Goal: Information Seeking & Learning: Learn about a topic

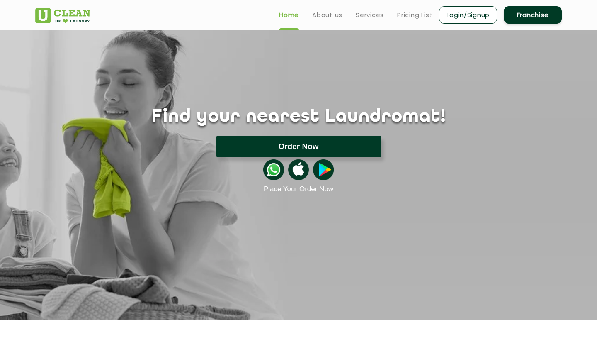
click at [292, 149] on button "Order Now" at bounding box center [299, 147] width 166 height 22
click at [292, 157] on div at bounding box center [298, 157] width 539 height 0
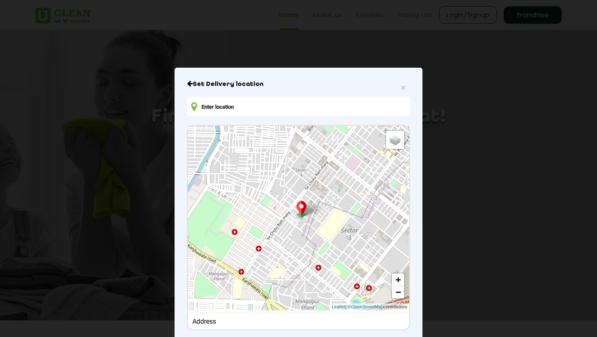
click at [244, 105] on input "text" at bounding box center [298, 106] width 223 height 19
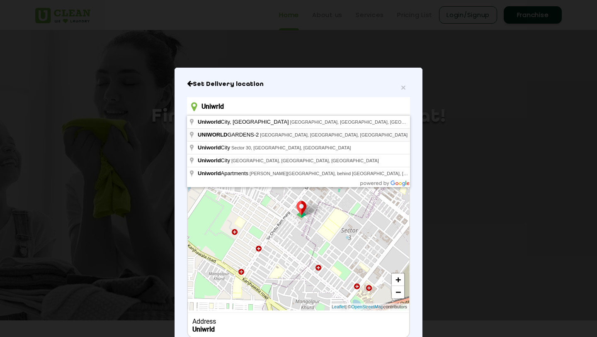
type input "[STREET_ADDRESS]"
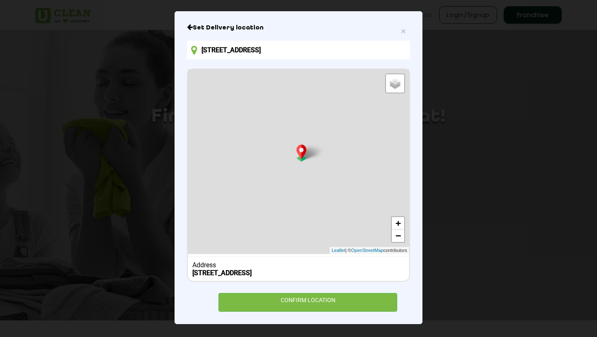
scroll to position [63, 0]
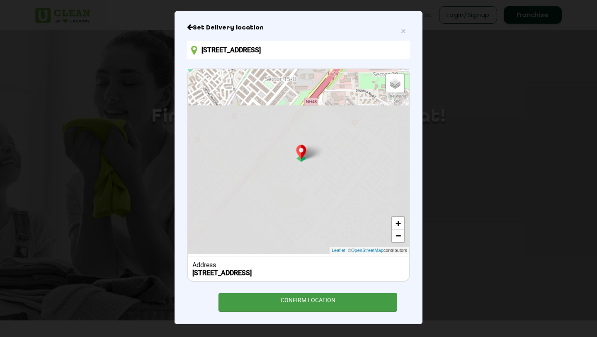
click at [289, 305] on div "CONFIRM LOCATION" at bounding box center [308, 302] width 179 height 19
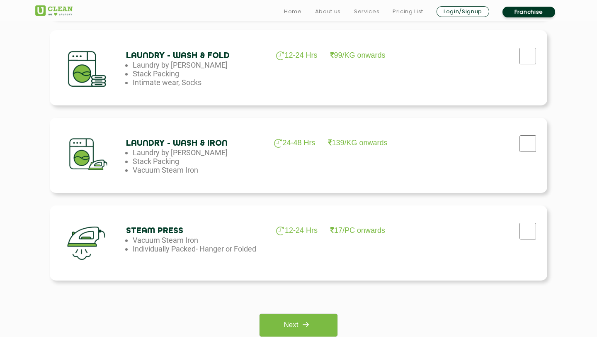
scroll to position [516, 0]
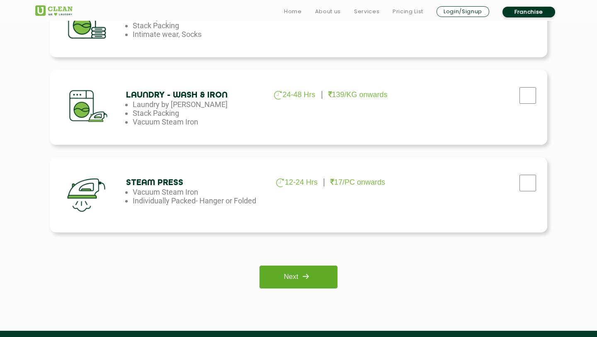
click at [312, 276] on img at bounding box center [305, 276] width 15 height 15
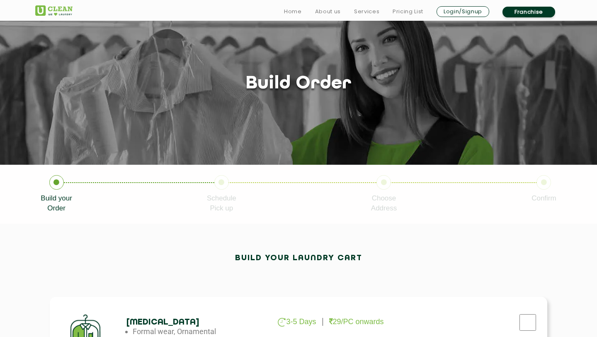
scroll to position [29, 0]
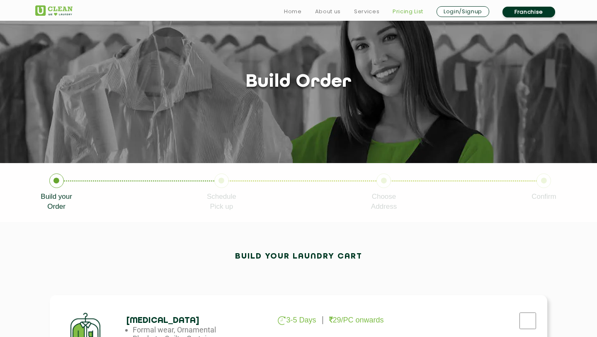
click at [403, 10] on link "Pricing List" at bounding box center [408, 12] width 31 height 10
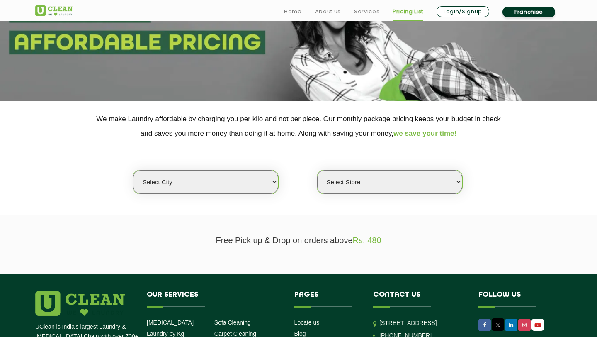
scroll to position [100, 0]
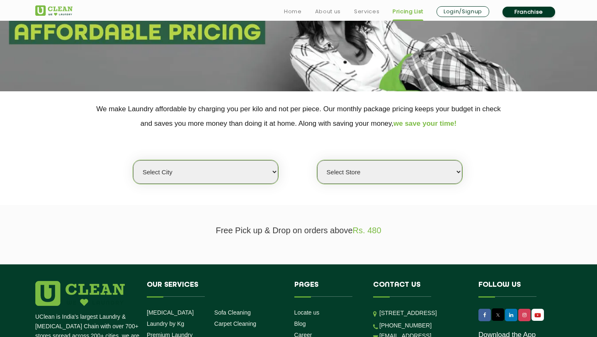
click at [256, 178] on select "Select city [GEOGRAPHIC_DATA] [GEOGRAPHIC_DATA] [GEOGRAPHIC_DATA] [GEOGRAPHIC_D…" at bounding box center [205, 172] width 145 height 24
select select "2"
click at [133, 160] on select "Select city [GEOGRAPHIC_DATA] [GEOGRAPHIC_DATA] [GEOGRAPHIC_DATA] [GEOGRAPHIC_D…" at bounding box center [205, 172] width 145 height 24
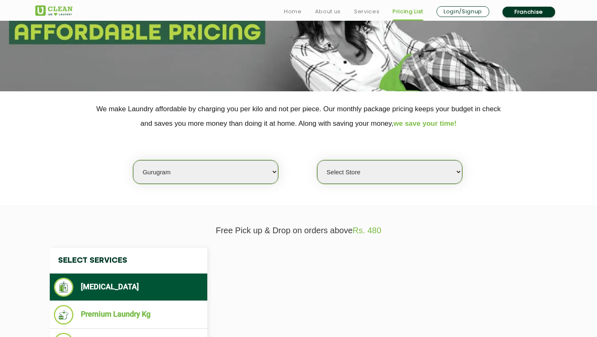
click at [346, 172] on select "Select Store" at bounding box center [389, 172] width 145 height 24
select select "0"
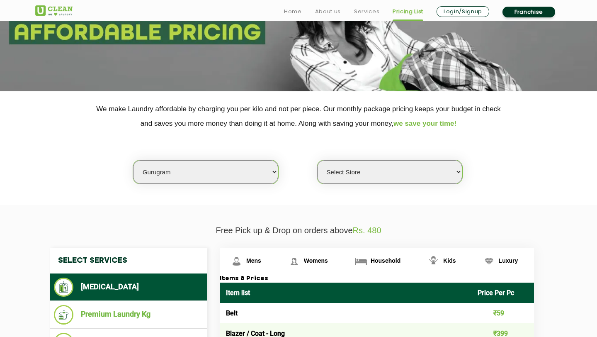
scroll to position [197, 0]
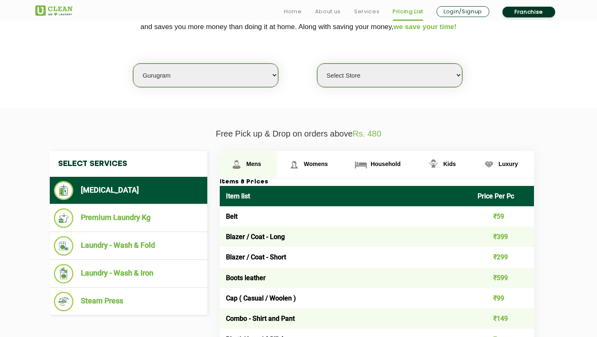
click at [253, 164] on span "Mens" at bounding box center [253, 164] width 15 height 7
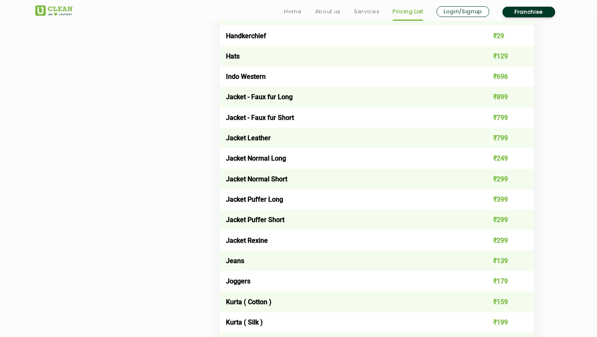
scroll to position [1144, 0]
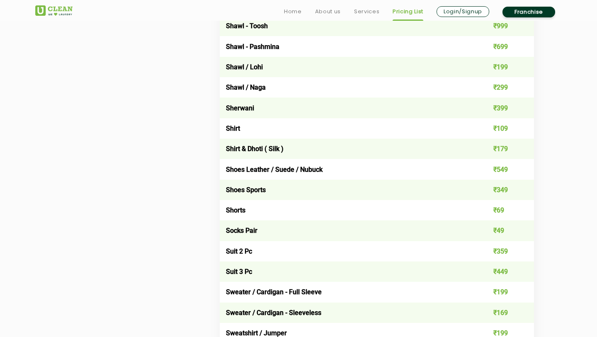
click at [411, 186] on td "Shoes Sports" at bounding box center [346, 190] width 252 height 20
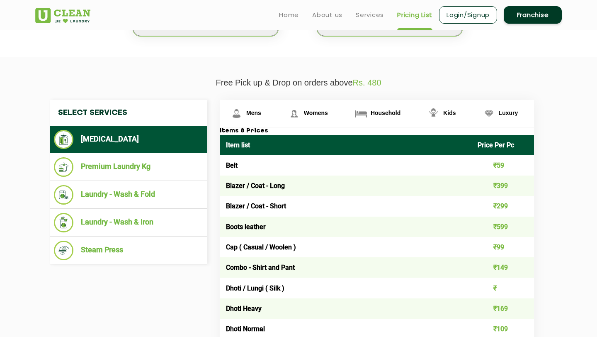
scroll to position [210, 0]
